Goal: Task Accomplishment & Management: Use online tool/utility

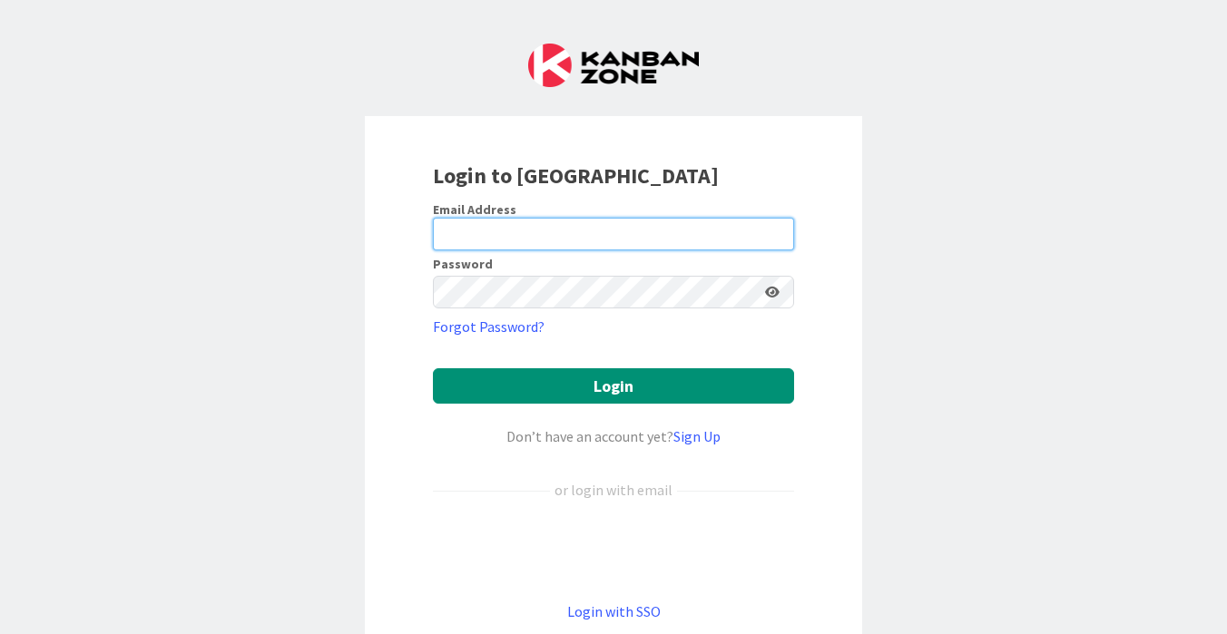
click at [677, 230] on input "email" at bounding box center [613, 234] width 361 height 33
click at [659, 210] on div "Email Address" at bounding box center [613, 209] width 361 height 16
click at [633, 229] on input "email" at bounding box center [613, 234] width 361 height 33
type input "[PERSON_NAME][EMAIL_ADDRESS][DOMAIN_NAME]"
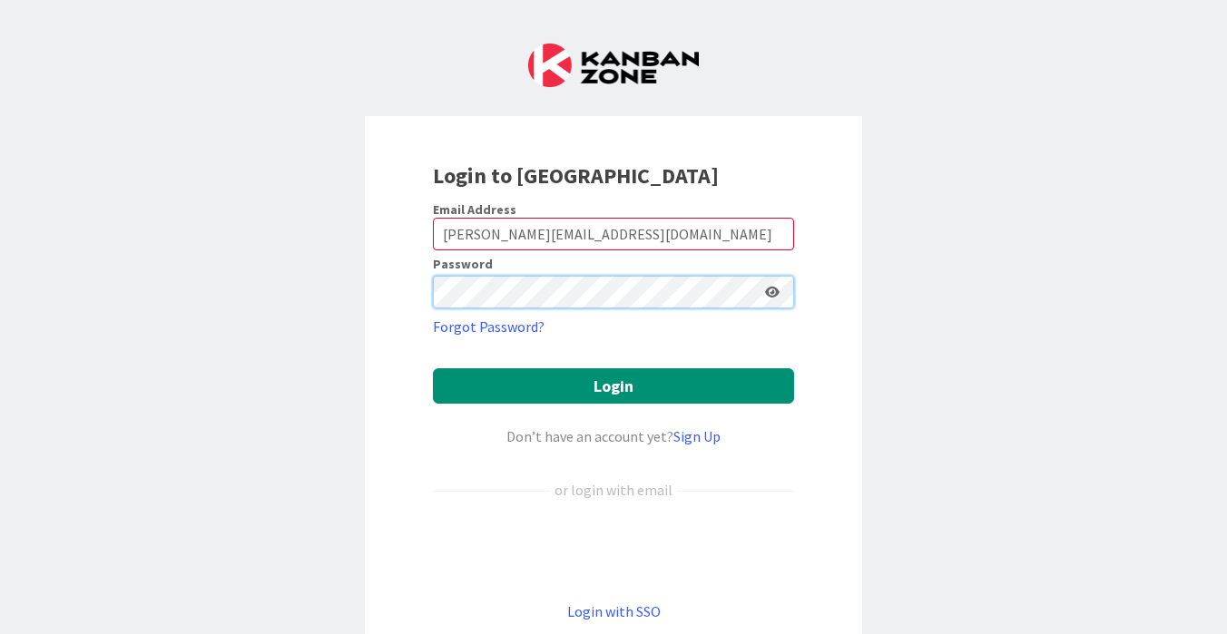
click at [433, 368] on button "Login" at bounding box center [613, 385] width 361 height 35
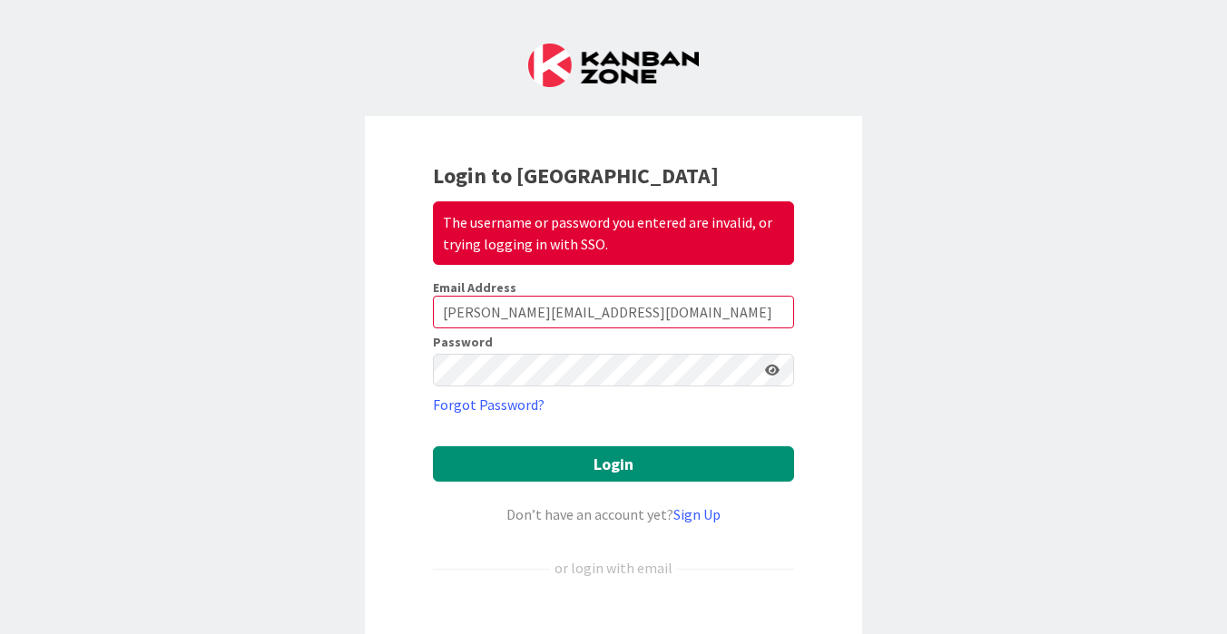
click at [774, 373] on icon at bounding box center [772, 370] width 15 height 13
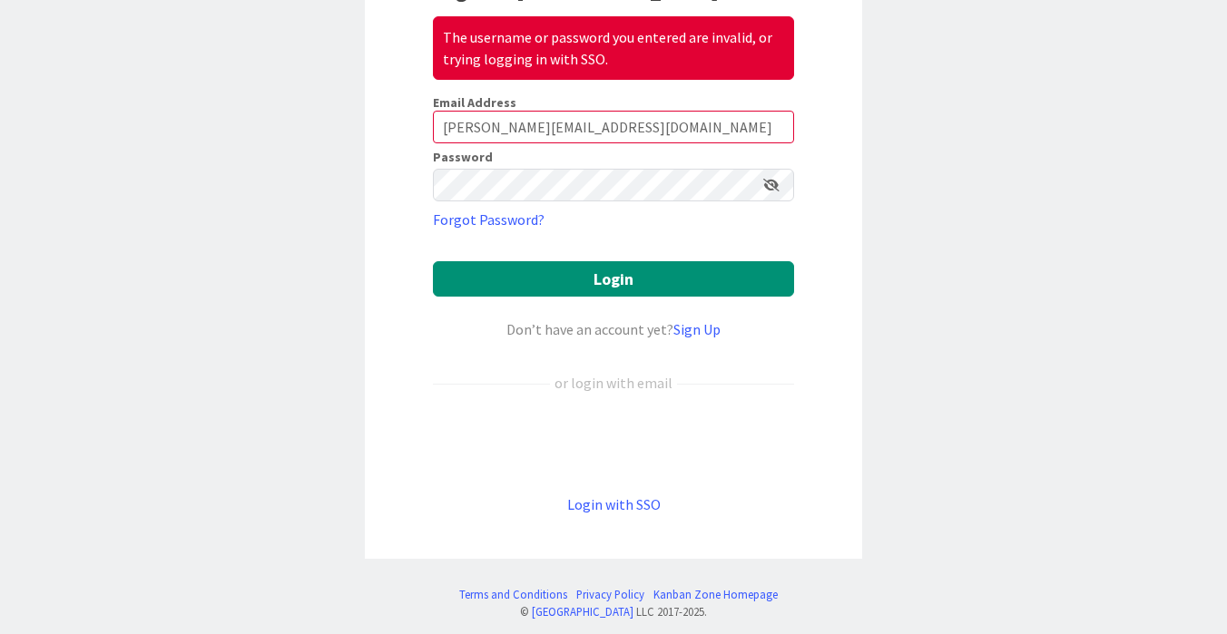
scroll to position [183, 0]
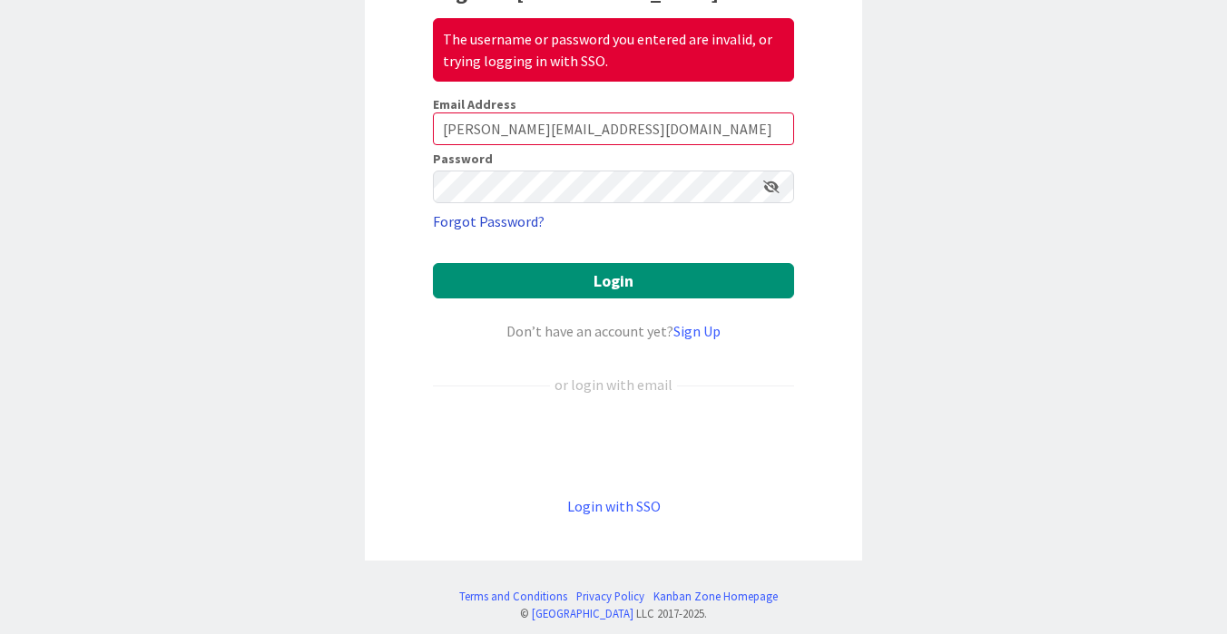
click at [505, 216] on link "Forgot Password?" at bounding box center [489, 221] width 112 height 22
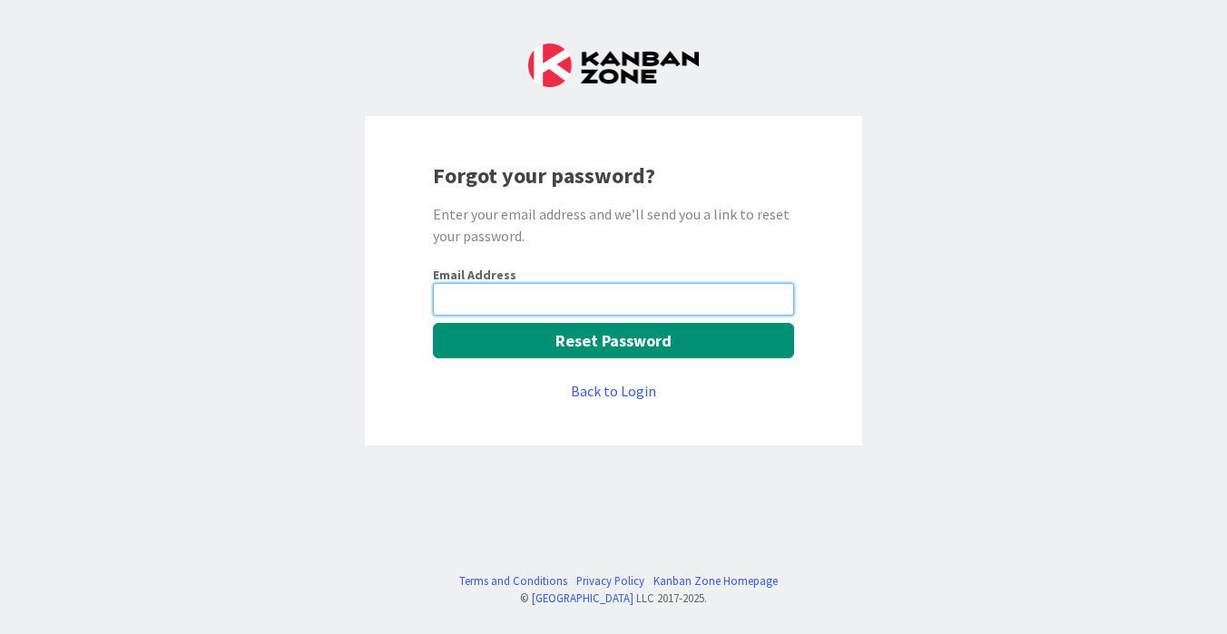
click at [611, 292] on input "email" at bounding box center [613, 299] width 361 height 33
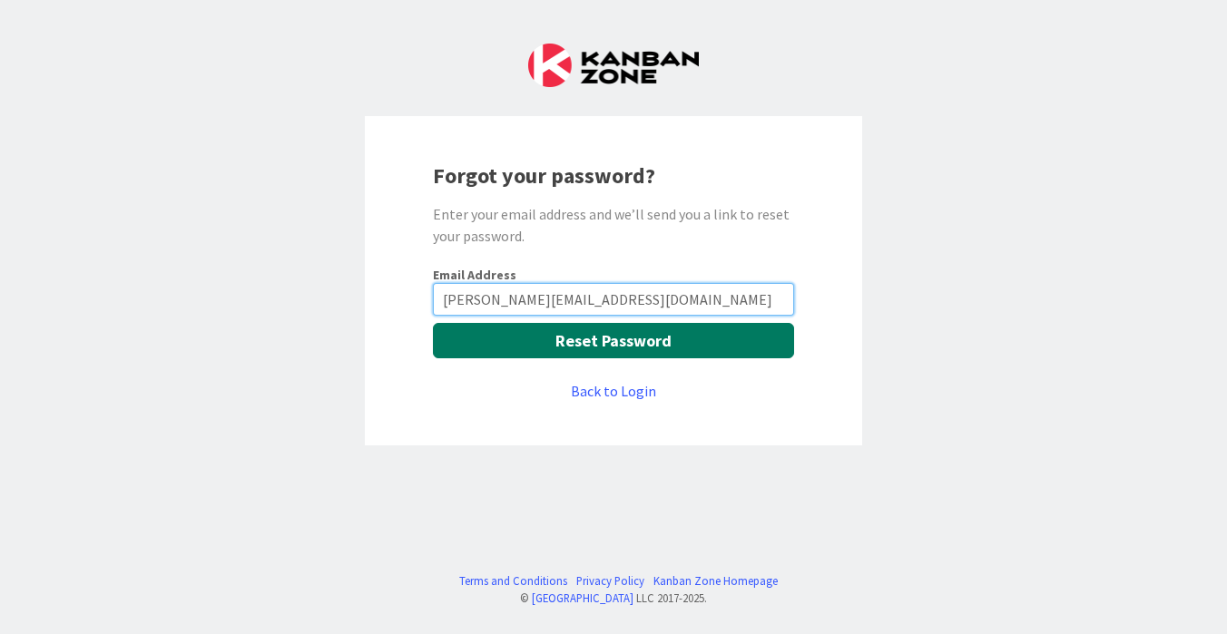
type input "[PERSON_NAME][EMAIL_ADDRESS][DOMAIN_NAME]"
click at [610, 345] on button "Reset Password" at bounding box center [613, 340] width 361 height 35
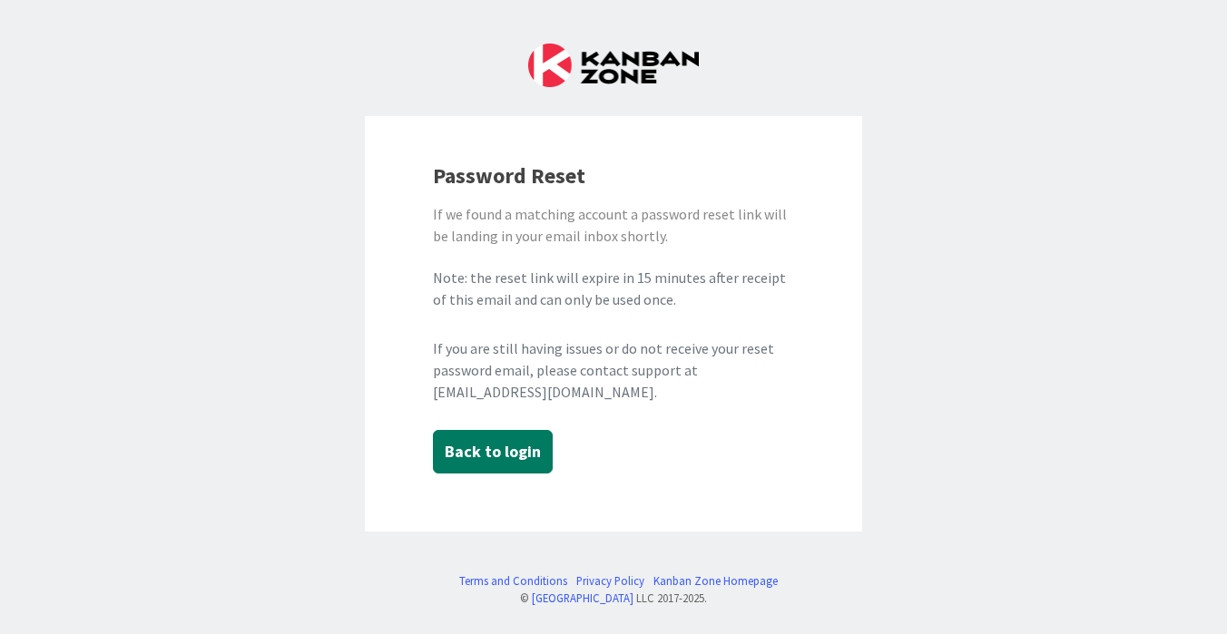
click at [498, 465] on button "Back to login" at bounding box center [493, 452] width 120 height 44
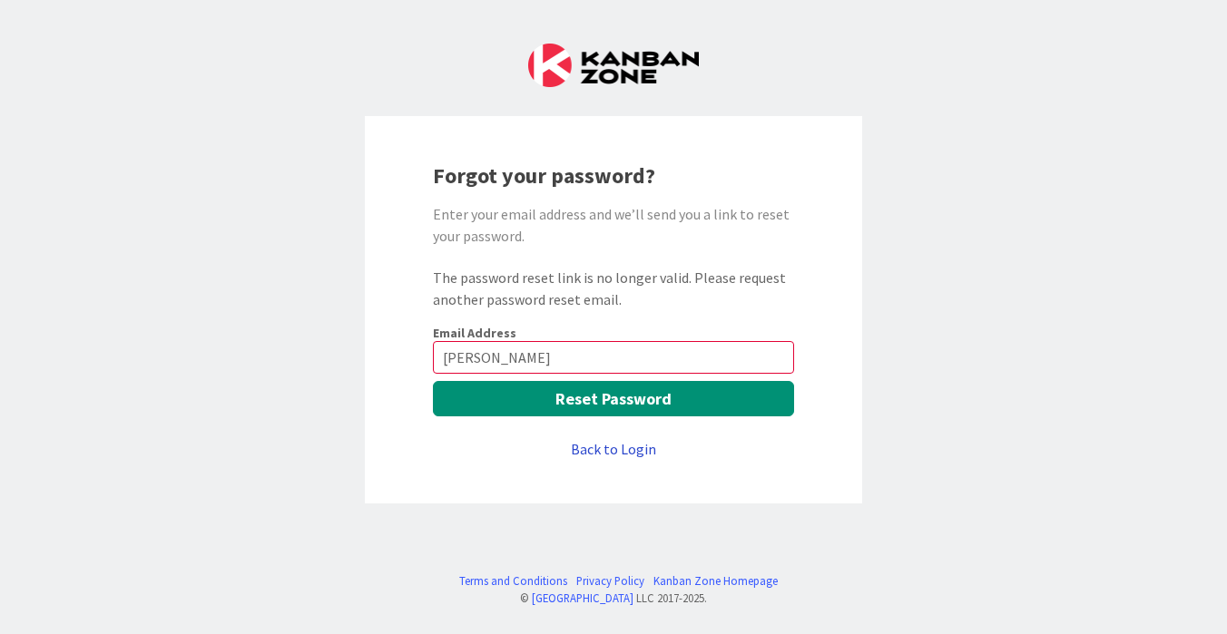
type input "[PERSON_NAME]"
click at [616, 444] on link "Back to Login" at bounding box center [613, 449] width 85 height 22
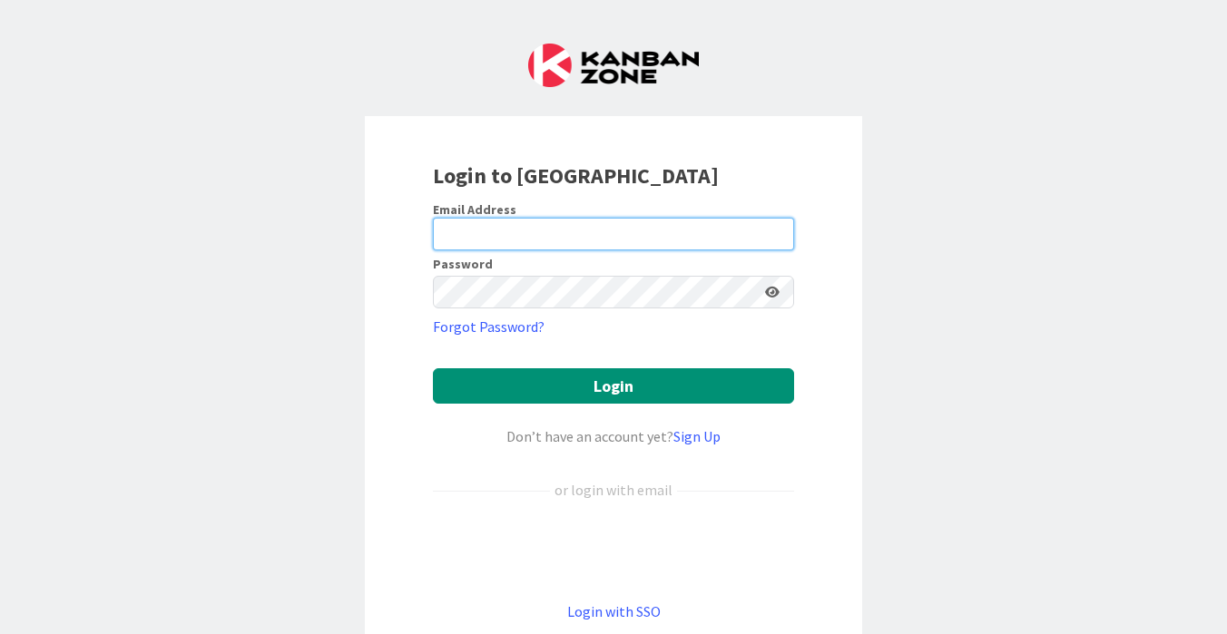
click at [519, 242] on input "email" at bounding box center [613, 234] width 361 height 33
type input "[PERSON_NAME][EMAIL_ADDRESS][DOMAIN_NAME]"
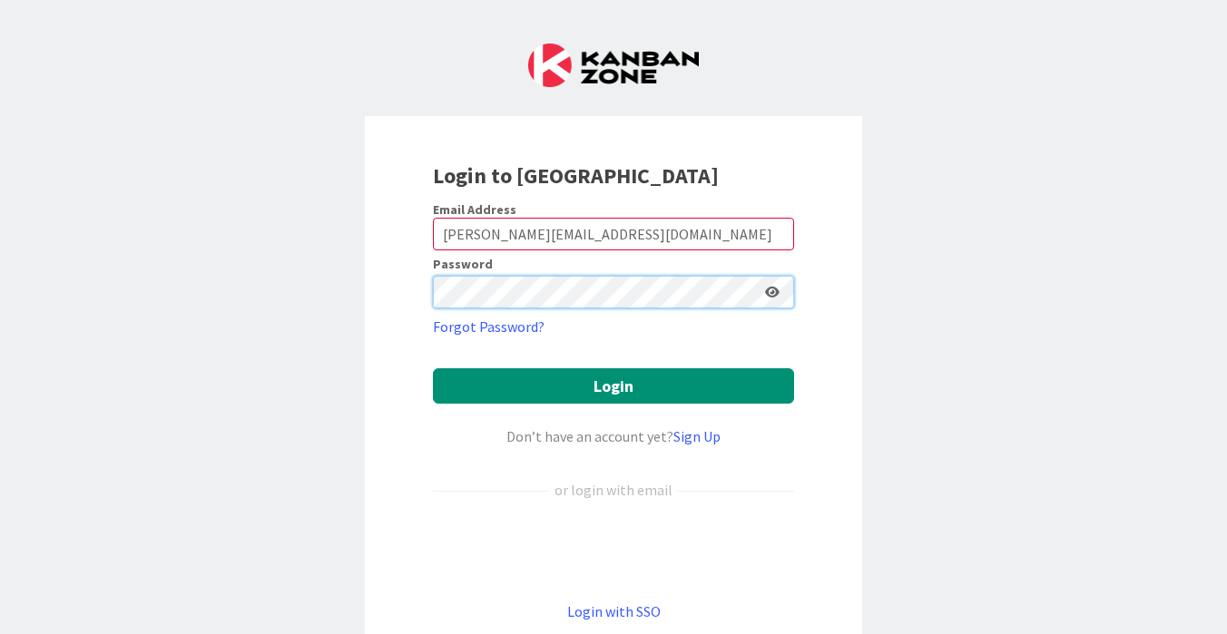
click at [433, 368] on button "Login" at bounding box center [613, 385] width 361 height 35
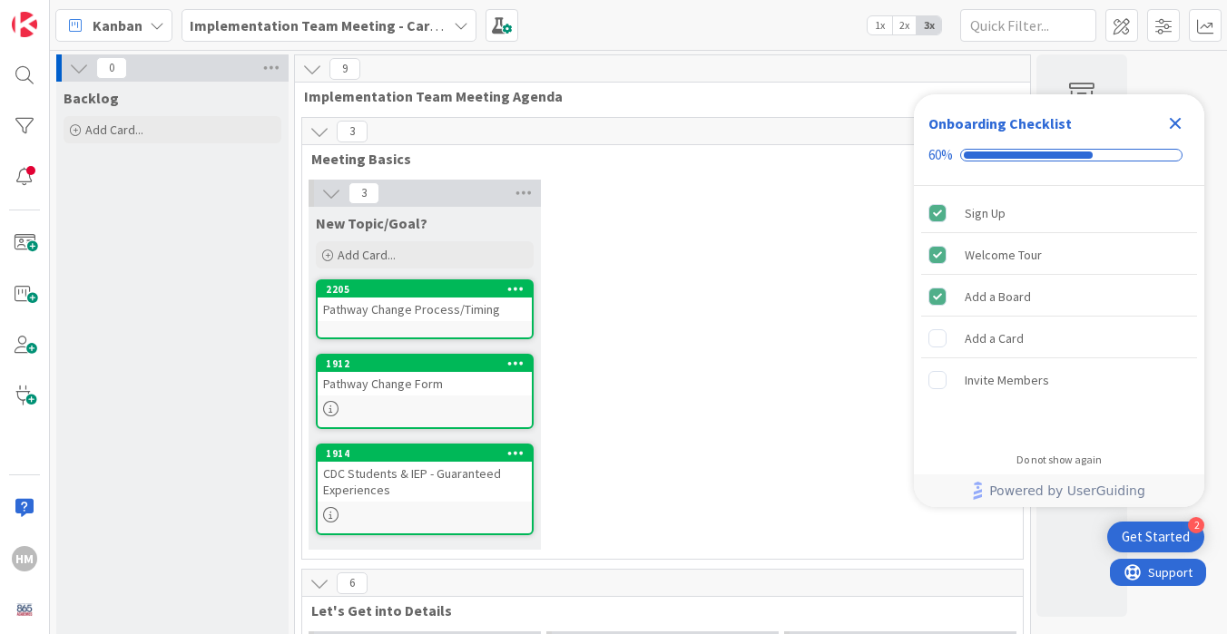
click at [1169, 131] on icon "Close Checklist" at bounding box center [1175, 123] width 22 height 22
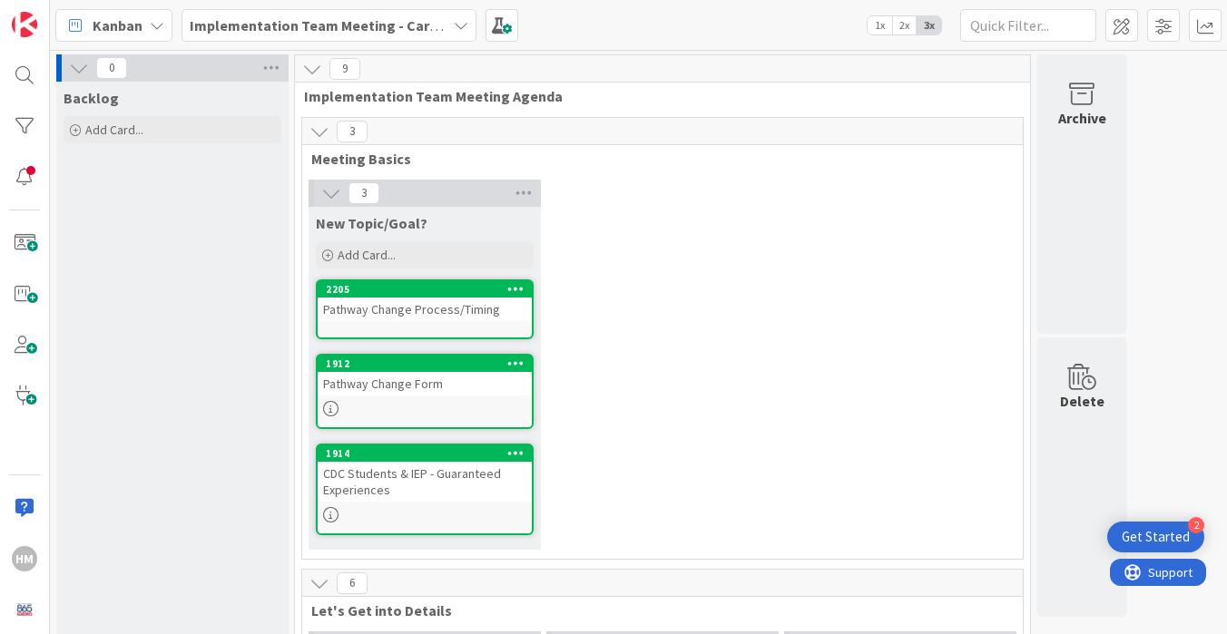
click at [462, 249] on div "Add Card..." at bounding box center [425, 254] width 218 height 27
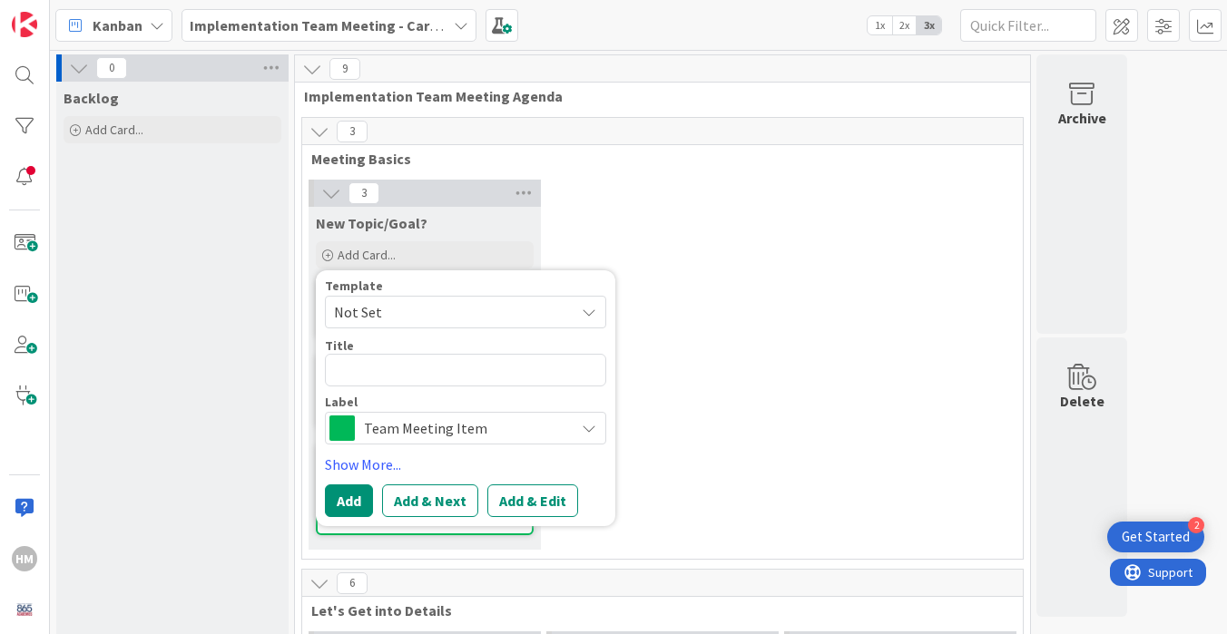
type textarea "x"
type textarea "I"
type textarea "x"
type textarea "Is"
type textarea "x"
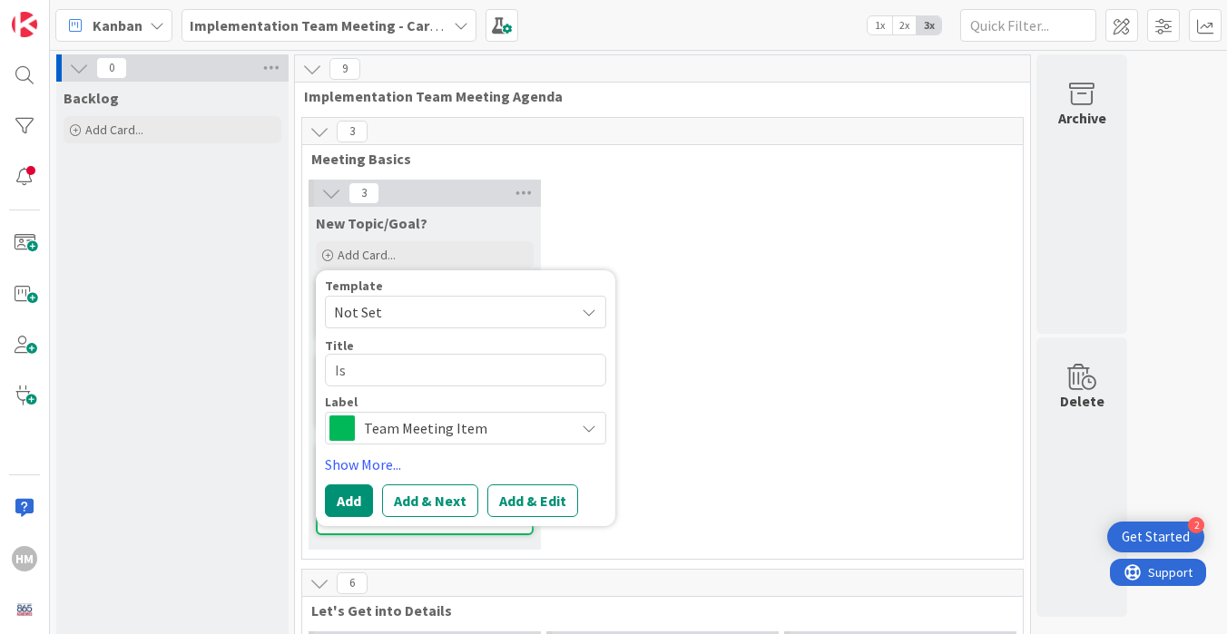
type textarea "Iss"
type textarea "x"
type textarea "Issu"
type textarea "x"
type textarea "Issues"
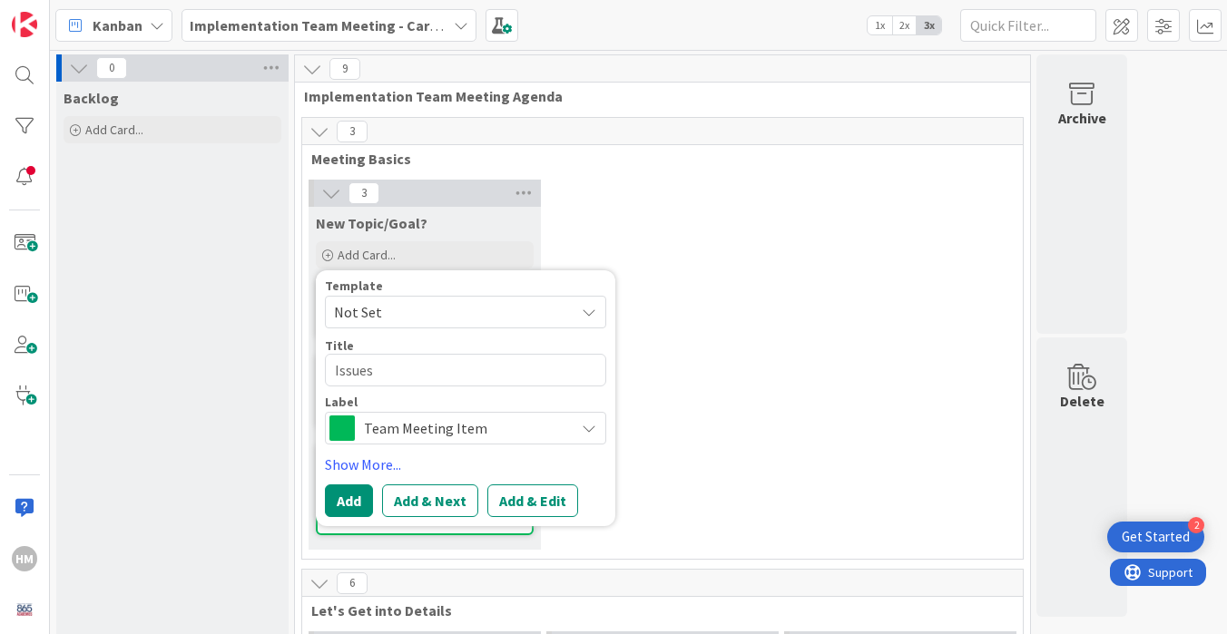
type textarea "x"
type textarea "Issues"
click at [354, 494] on button "Add" at bounding box center [349, 500] width 48 height 33
